Goal: Navigation & Orientation: Find specific page/section

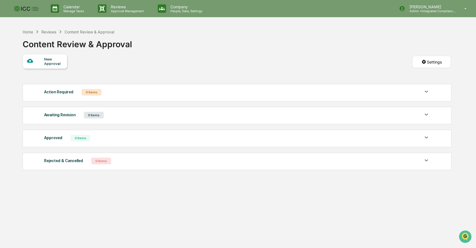
click at [426, 92] on img at bounding box center [426, 91] width 7 height 7
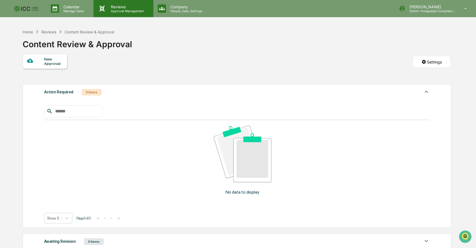
click at [125, 9] on p "Reviews" at bounding box center [126, 6] width 40 height 5
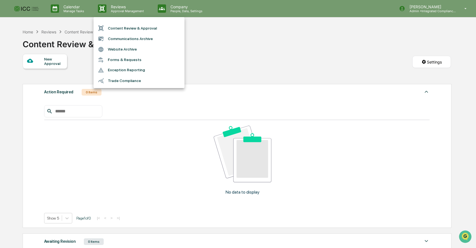
click at [122, 30] on li "Content Review & Approval" at bounding box center [138, 28] width 91 height 10
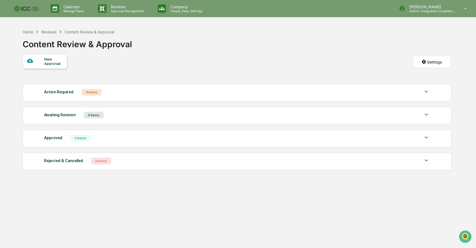
click at [23, 9] on img at bounding box center [26, 9] width 26 height 8
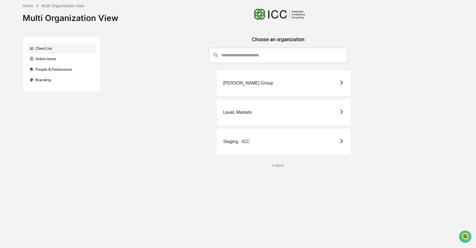
click at [237, 145] on div "Staging - ICC" at bounding box center [283, 141] width 135 height 27
click at [58, 59] on div "Action Items" at bounding box center [61, 59] width 69 height 10
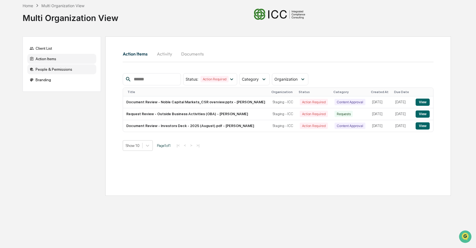
click at [56, 70] on div "People & Permissions" at bounding box center [61, 69] width 69 height 10
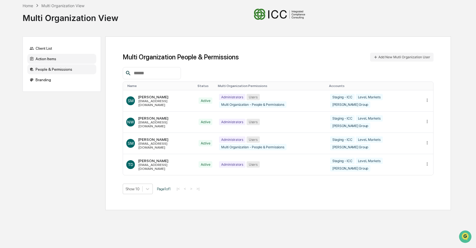
click at [49, 57] on div "Action Items" at bounding box center [61, 59] width 69 height 10
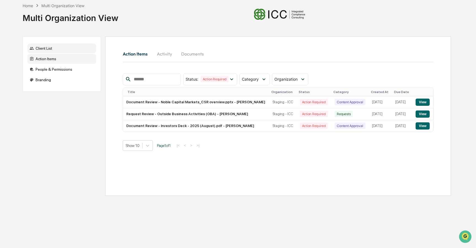
click at [49, 48] on div "Client List" at bounding box center [61, 48] width 69 height 10
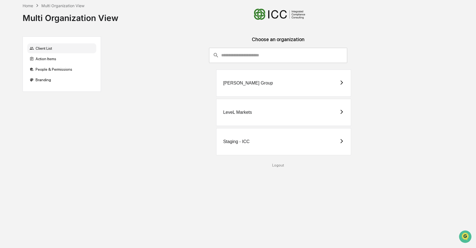
click at [181, 50] on div "​ ​ [PERSON_NAME] Group LeveL Markets Staging - ICC" at bounding box center [277, 102] width 345 height 109
click at [241, 55] on input "consultant-dashboard__filter-organizations-search-bar" at bounding box center [284, 55] width 126 height 15
